Goal: Find specific page/section: Find specific page/section

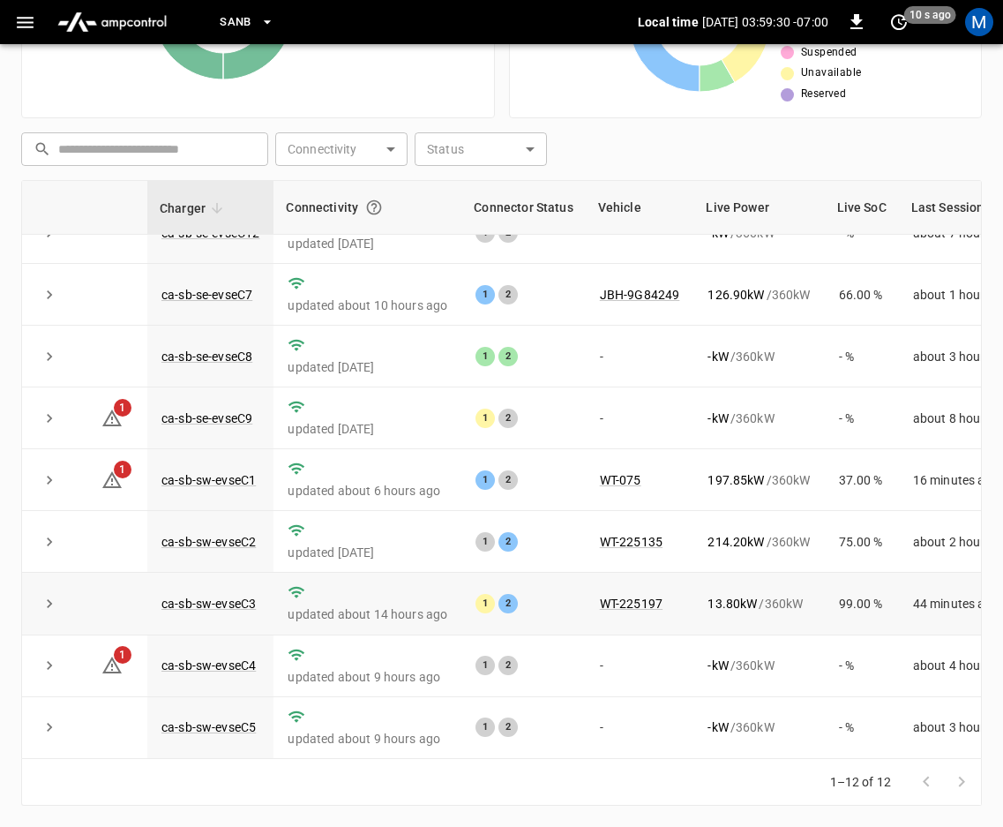
scroll to position [239, 0]
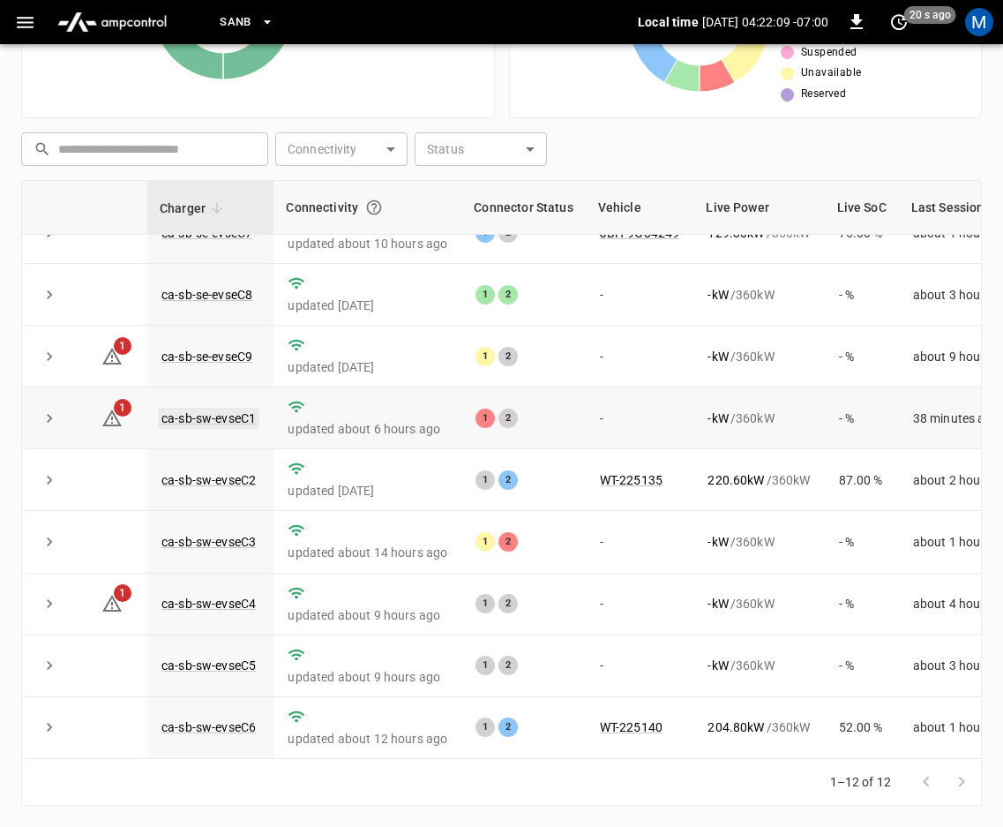
click at [220, 408] on link "ca-sb-sw-evseC1" at bounding box center [208, 418] width 101 height 21
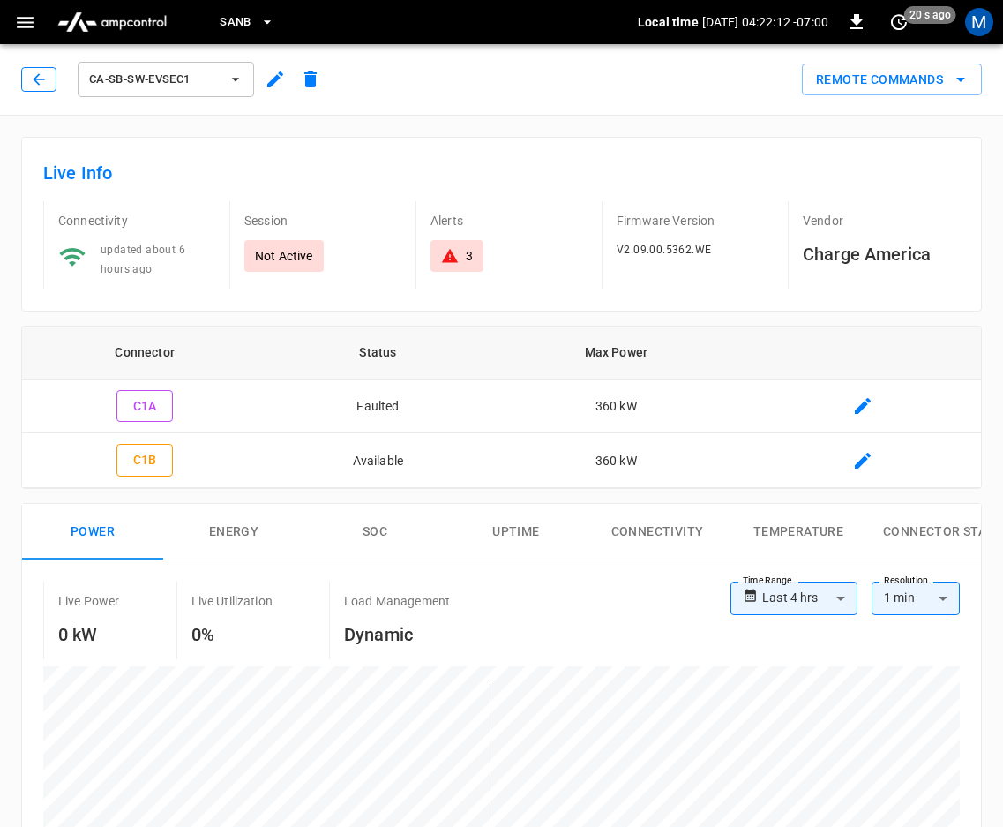
click at [35, 79] on icon "button" at bounding box center [38, 78] width 11 height 11
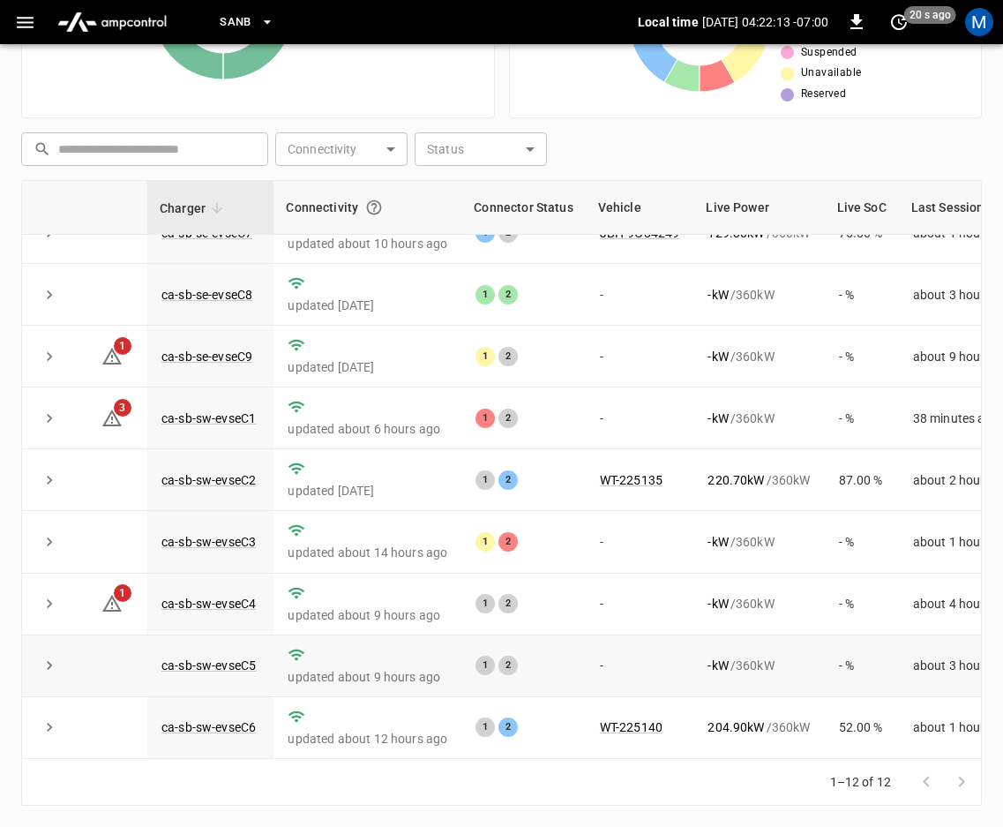
scroll to position [239, 0]
click at [217, 531] on link "ca-sb-sw-evseC3" at bounding box center [208, 541] width 101 height 21
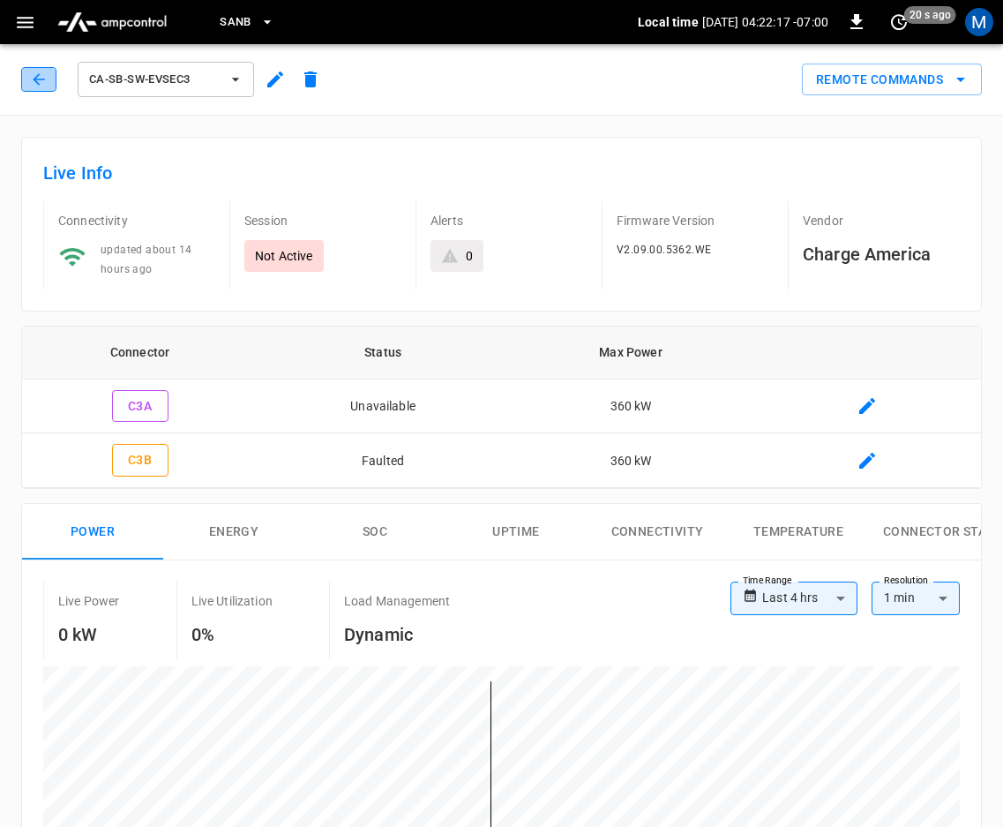
click at [39, 74] on icon "button" at bounding box center [38, 78] width 11 height 11
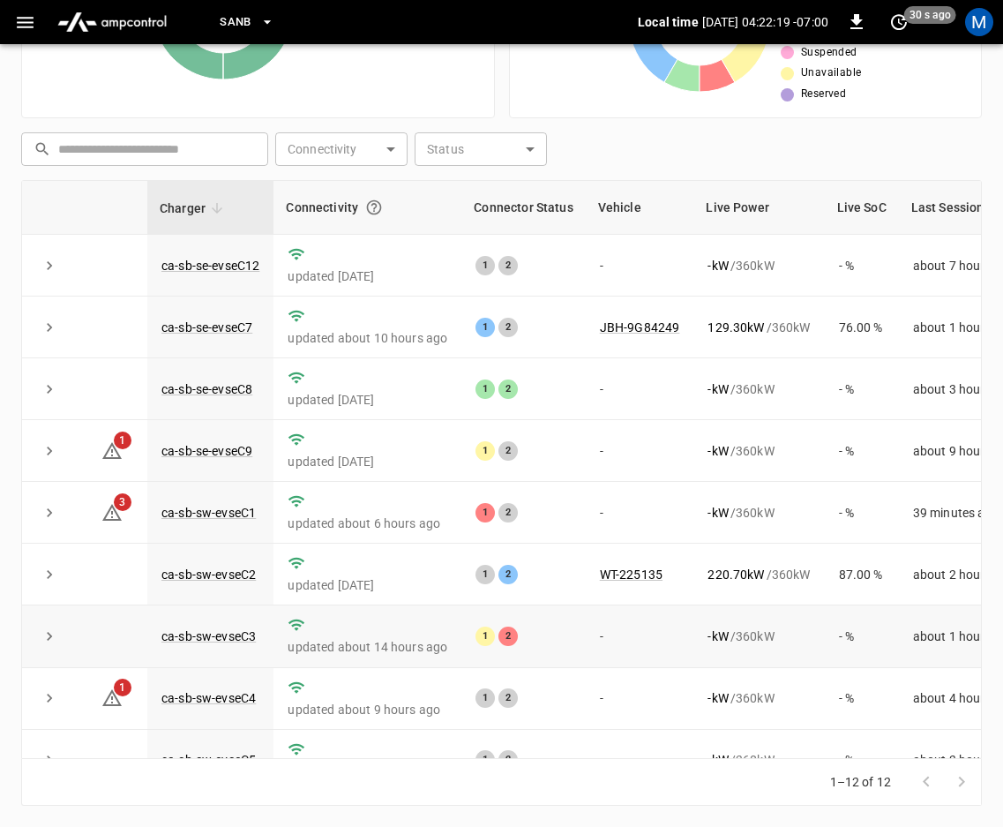
scroll to position [239, 0]
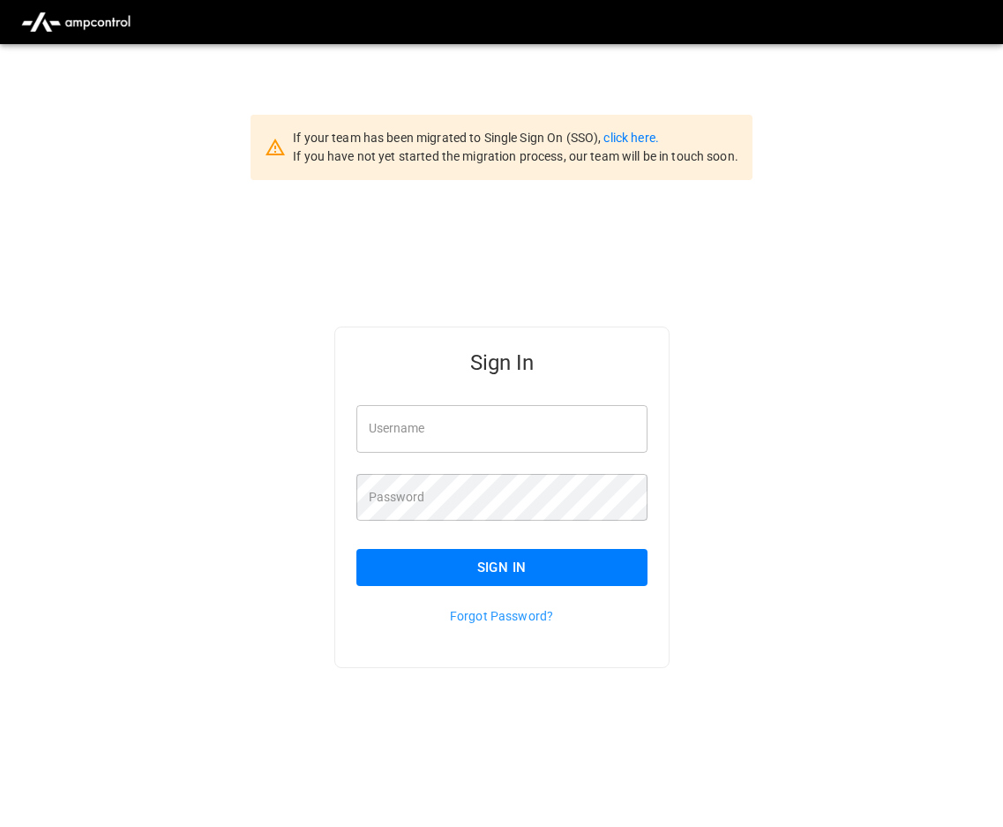
type input "**********"
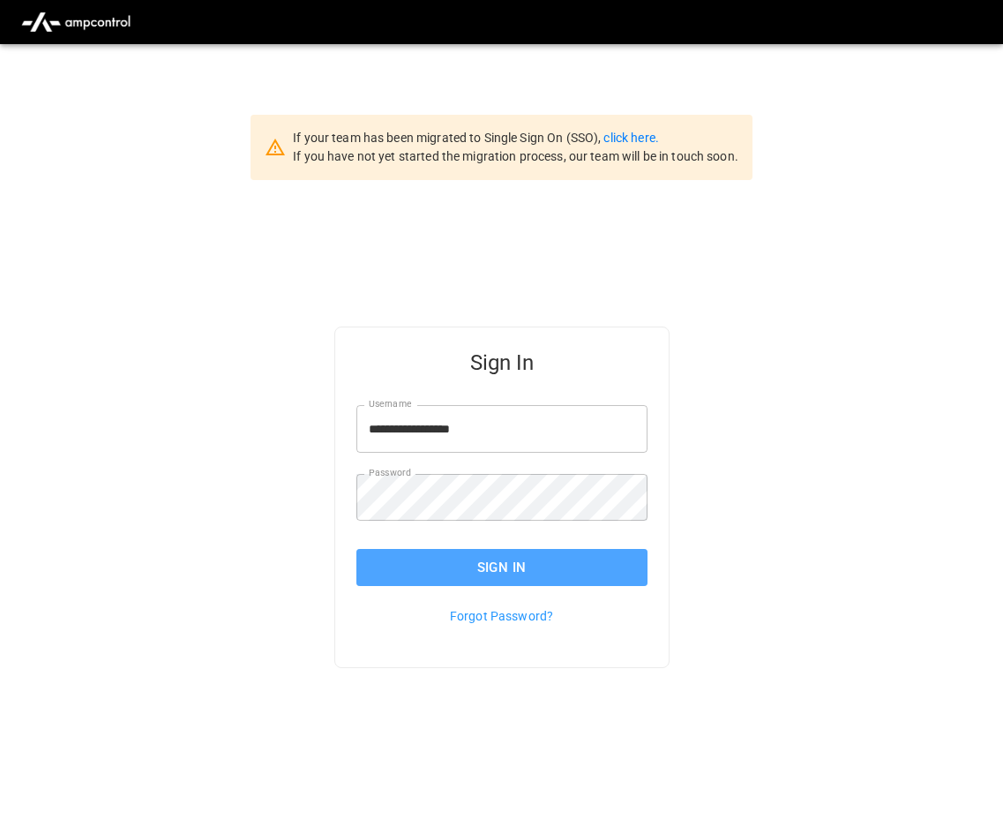
click at [400, 563] on button "Sign In" at bounding box center [501, 567] width 291 height 37
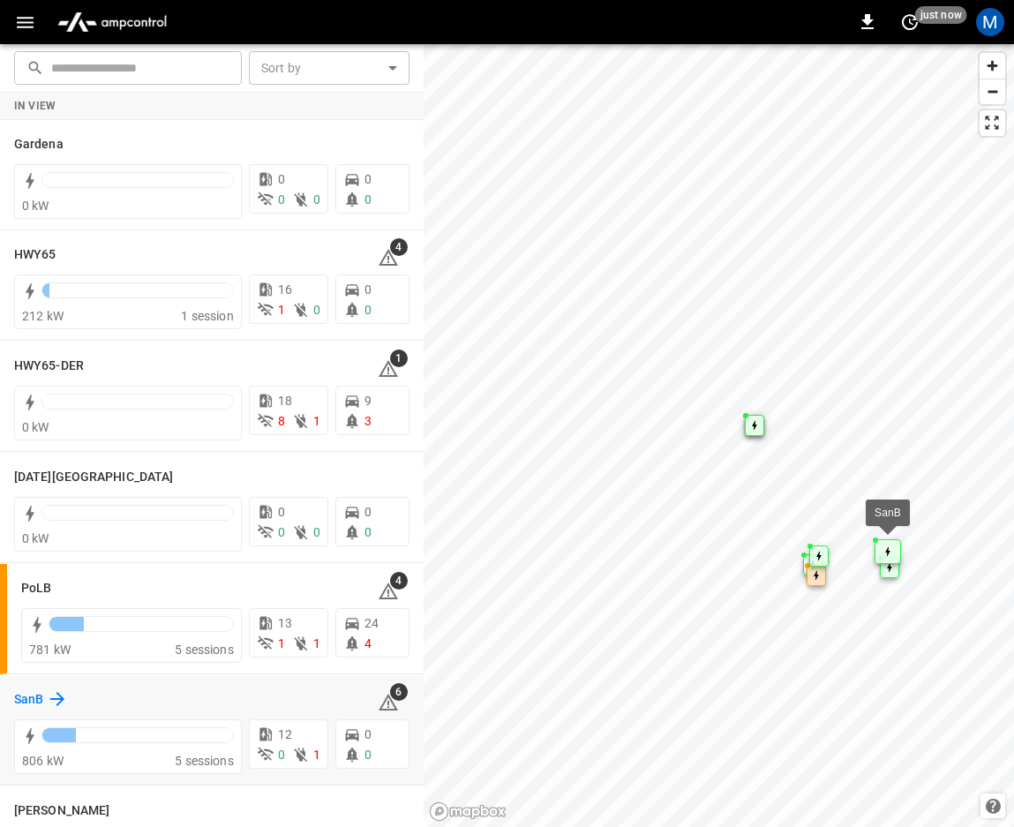
click at [54, 689] on icon at bounding box center [57, 698] width 21 height 21
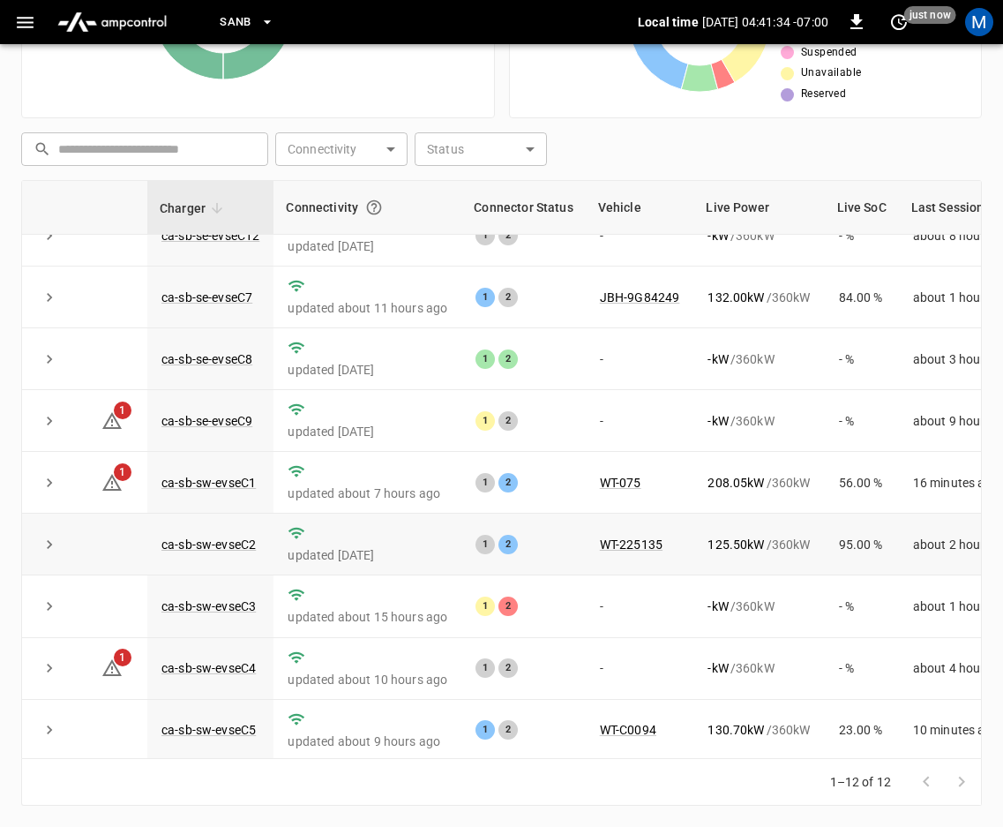
scroll to position [239, 0]
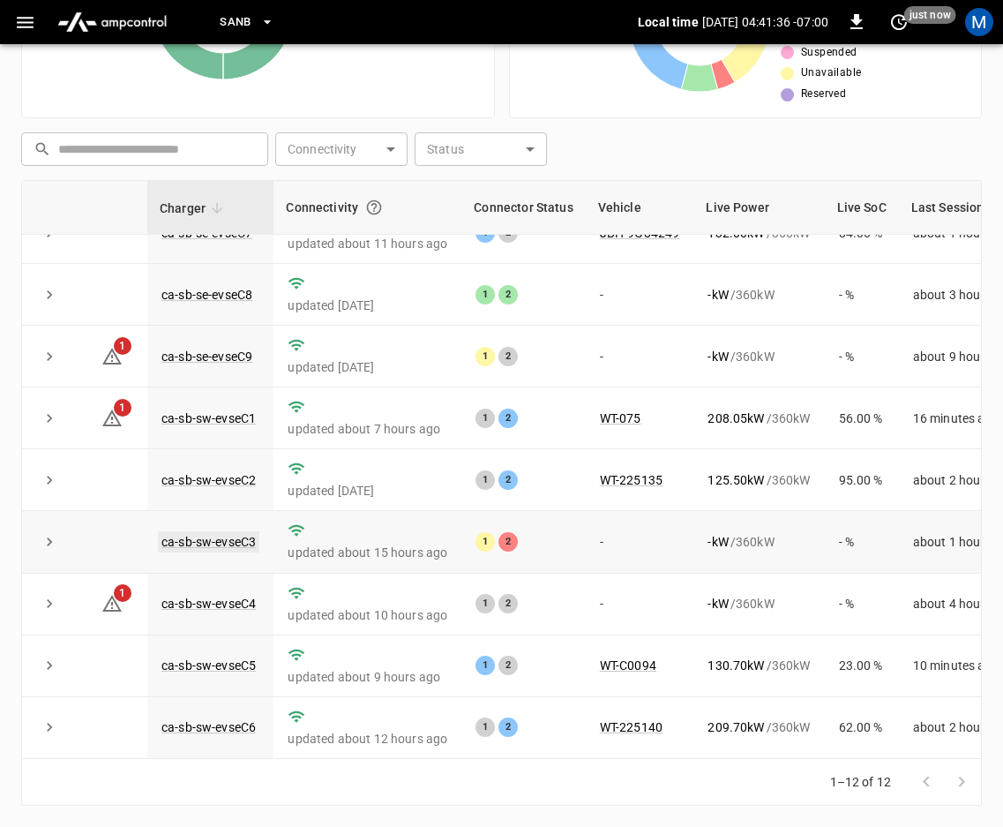
click at [237, 531] on link "ca-sb-sw-evseC3" at bounding box center [208, 541] width 101 height 21
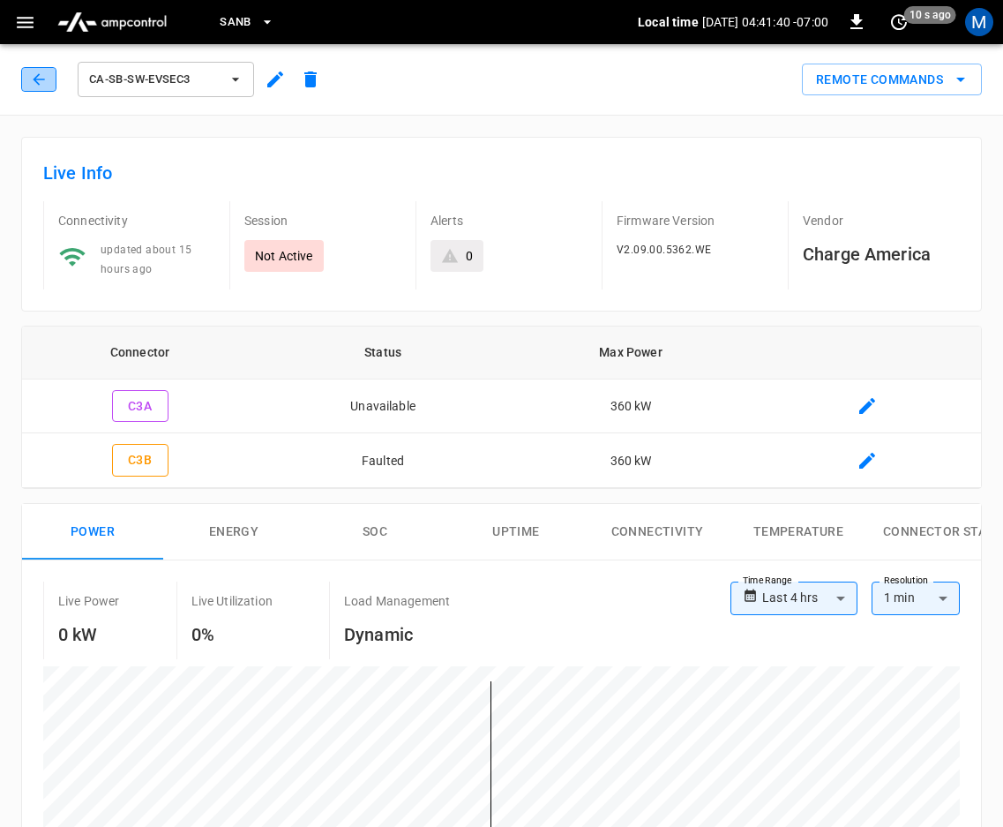
click at [41, 77] on icon "button" at bounding box center [39, 80] width 18 height 18
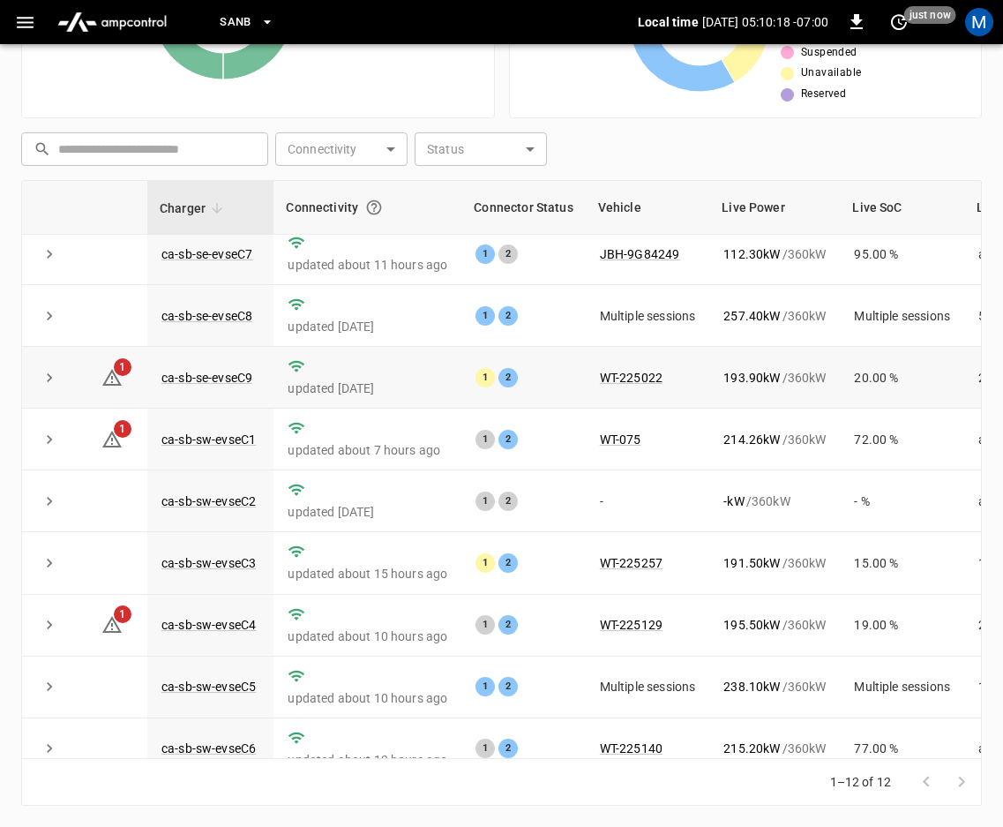
scroll to position [239, 0]
